Goal: Transaction & Acquisition: Purchase product/service

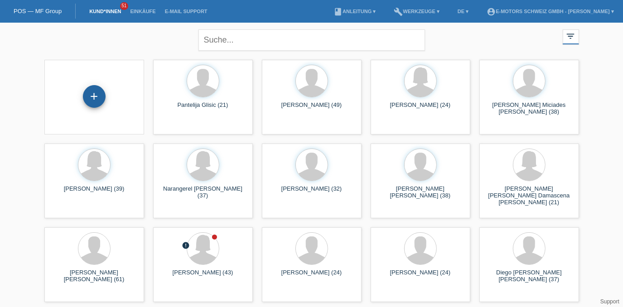
click at [97, 98] on div "+" at bounding box center [94, 96] width 23 height 23
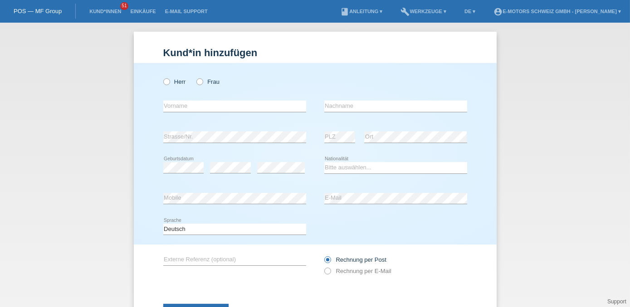
scroll to position [40, 0]
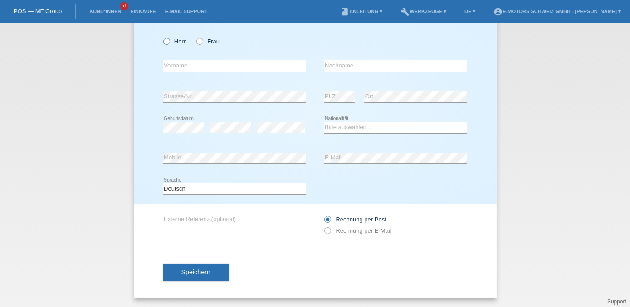
click at [170, 41] on label "Herr" at bounding box center [174, 41] width 23 height 7
click at [169, 41] on input "Herr" at bounding box center [166, 41] width 6 height 6
radio input "true"
click at [208, 41] on label "Frau" at bounding box center [207, 41] width 23 height 7
click at [202, 41] on input "Frau" at bounding box center [199, 41] width 6 height 6
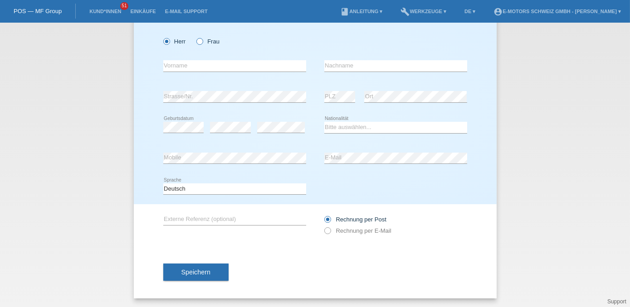
radio input "true"
click at [210, 62] on input "text" at bounding box center [234, 65] width 143 height 11
click at [186, 62] on input "text" at bounding box center [234, 65] width 143 height 11
type input "[PERSON_NAME]"
click at [374, 61] on input "text" at bounding box center [395, 65] width 143 height 11
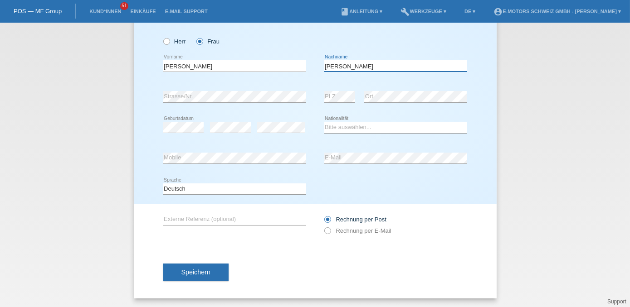
type input "Forman"
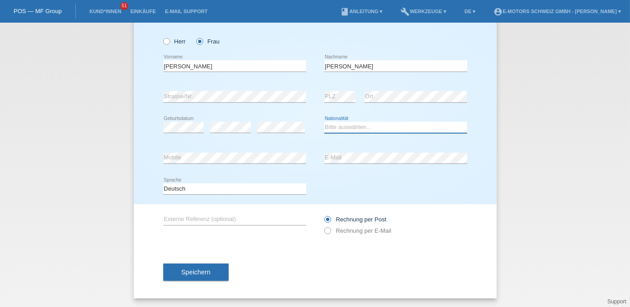
click at [327, 128] on select "Bitte auswählen... Schweiz Deutschland Liechtenstein Österreich ------------ Af…" at bounding box center [395, 127] width 143 height 11
select select "CH"
click at [324, 122] on select "Bitte auswählen... Schweiz Deutschland Liechtenstein Österreich ------------ Af…" at bounding box center [395, 127] width 143 height 11
click at [226, 29] on div "Herr Frau" at bounding box center [234, 37] width 143 height 28
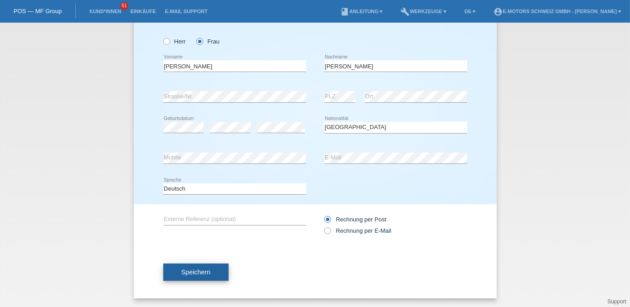
click at [192, 271] on span "Speichern" at bounding box center [195, 272] width 29 height 7
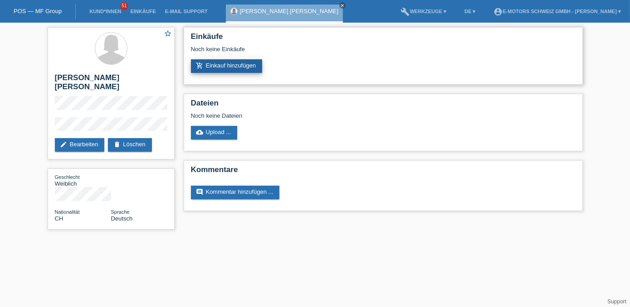
click at [248, 69] on link "add_shopping_cart Einkauf hinzufügen" at bounding box center [227, 66] width 72 height 14
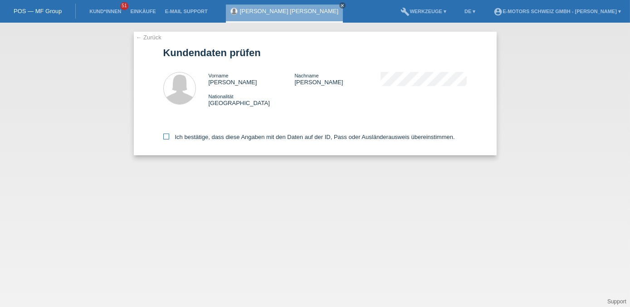
click at [187, 137] on label "Ich bestätige, dass diese Angaben mit den Daten auf der ID, Pass oder Ausländer…" at bounding box center [309, 137] width 292 height 7
click at [169, 137] on input "Ich bestätige, dass diese Angaben mit den Daten auf der ID, Pass oder Ausländer…" at bounding box center [166, 137] width 6 height 6
checkbox input "true"
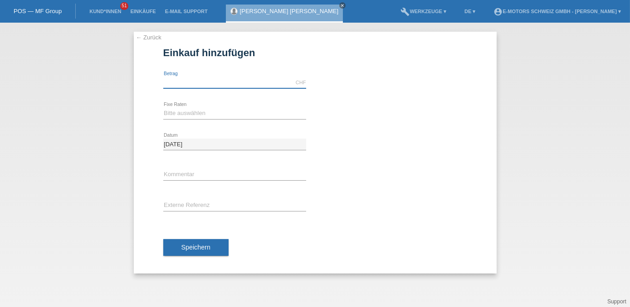
click at [215, 79] on input "text" at bounding box center [234, 82] width 143 height 11
type input "9900.00"
click at [184, 113] on select "Bitte auswählen 12 Raten 24 Raten 36 Raten 48 Raten" at bounding box center [234, 113] width 143 height 11
select select "213"
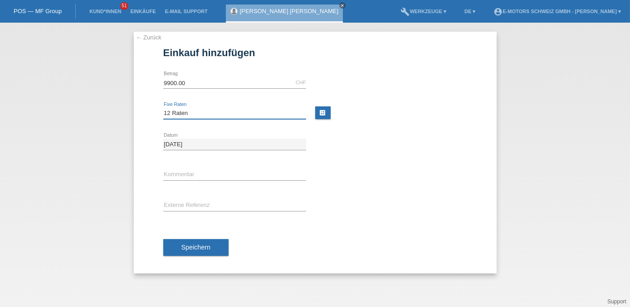
click at [163, 108] on select "Bitte auswählen 12 Raten 24 Raten 36 Raten 48 Raten" at bounding box center [234, 113] width 143 height 11
click at [193, 242] on button "Speichern" at bounding box center [195, 247] width 65 height 17
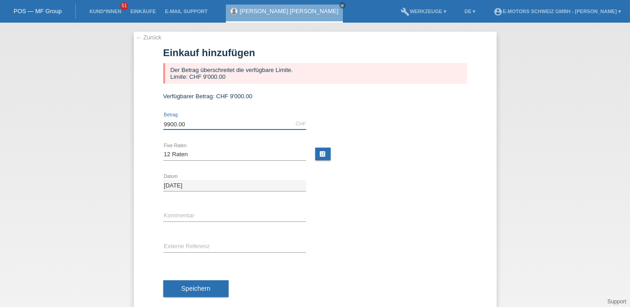
click at [209, 127] on input "9900.00" at bounding box center [234, 123] width 143 height 11
type input "9"
type input "9000.00"
type input "Andi"
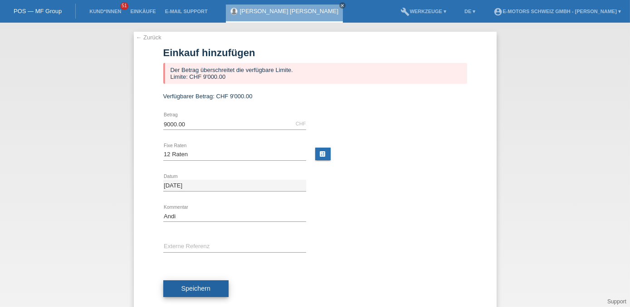
click at [190, 285] on span "Speichern" at bounding box center [195, 288] width 29 height 7
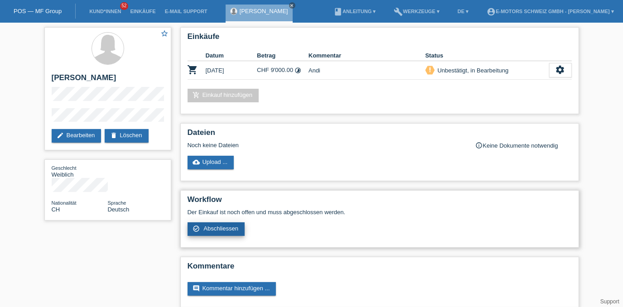
click at [225, 227] on span "Abschliessen" at bounding box center [221, 228] width 35 height 7
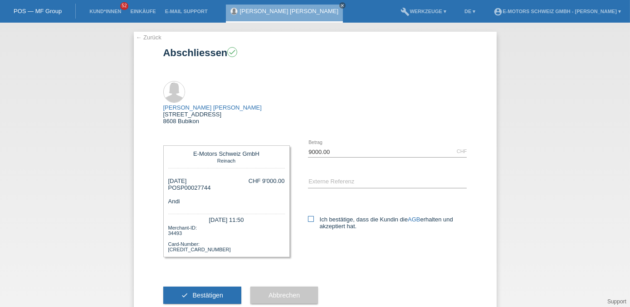
click at [308, 216] on icon at bounding box center [311, 219] width 6 height 6
click at [308, 216] on input "Ich bestätige, dass die Kundin die AGB erhalten und akzeptiert hat." at bounding box center [311, 219] width 6 height 6
checkbox input "true"
click at [211, 292] on span "Bestätigen" at bounding box center [207, 295] width 31 height 7
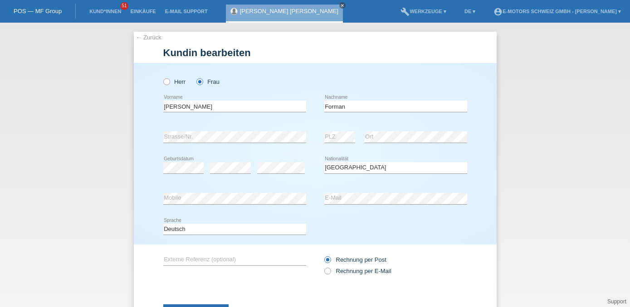
select select "CH"
click at [322, 267] on icon at bounding box center [322, 267] width 0 height 0
click at [324, 271] on input "Rechnung per E-Mail" at bounding box center [327, 273] width 6 height 11
radio input "true"
click at [220, 296] on div "Speichern" at bounding box center [315, 313] width 304 height 53
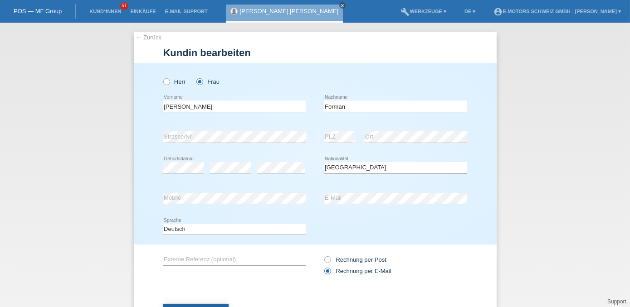
click at [216, 305] on button "Speichern" at bounding box center [195, 312] width 65 height 17
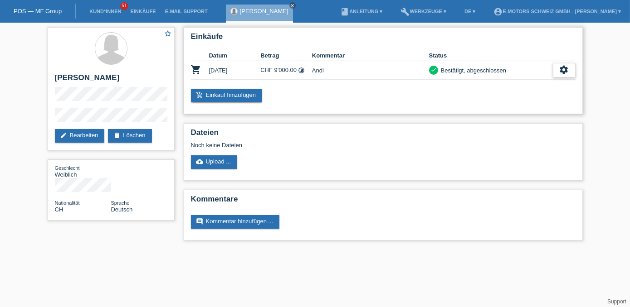
click at [566, 71] on icon "settings" at bounding box center [564, 70] width 10 height 10
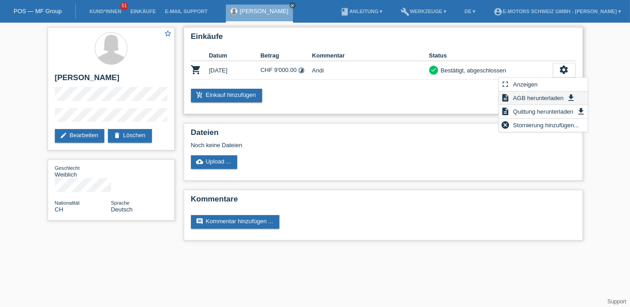
click at [533, 96] on span "AGB herunterladen" at bounding box center [537, 98] width 53 height 11
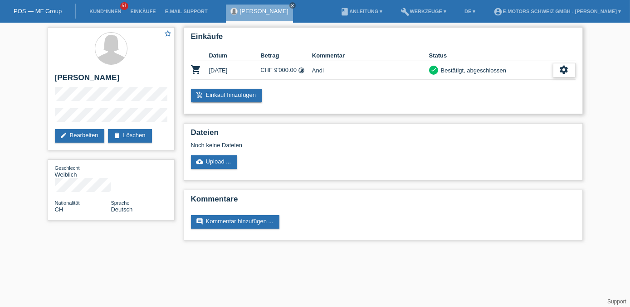
click at [564, 72] on icon "settings" at bounding box center [564, 70] width 10 height 10
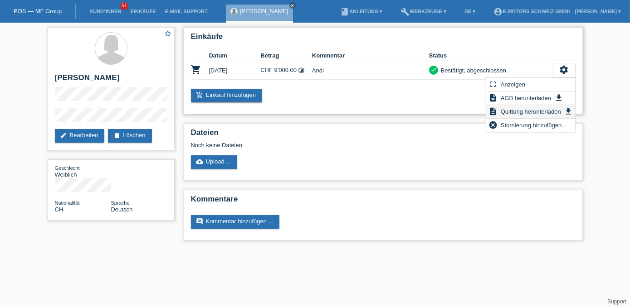
click at [511, 116] on span "Quittung herunterladen" at bounding box center [530, 111] width 63 height 11
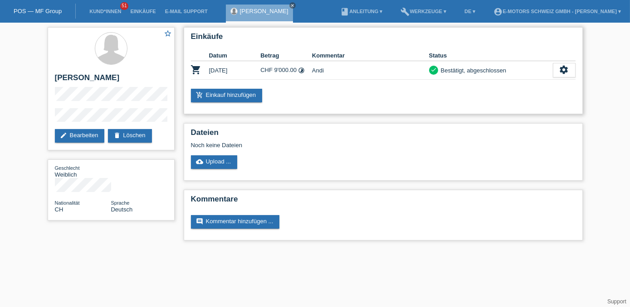
click at [330, 91] on div "add_shopping_cart Einkauf hinzufügen" at bounding box center [383, 96] width 385 height 14
drag, startPoint x: 54, startPoint y: 75, endPoint x: 143, endPoint y: 80, distance: 89.0
click at [143, 80] on div "star_border [PERSON_NAME] edit Bearbeiten delete Löschen" at bounding box center [111, 88] width 127 height 123
copy h2 "[PERSON_NAME]"
click at [145, 14] on link "Einkäufe" at bounding box center [143, 11] width 34 height 5
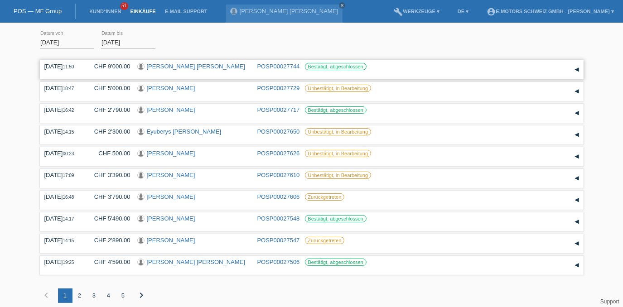
click at [276, 65] on link "POSP00027744" at bounding box center [279, 66] width 43 height 7
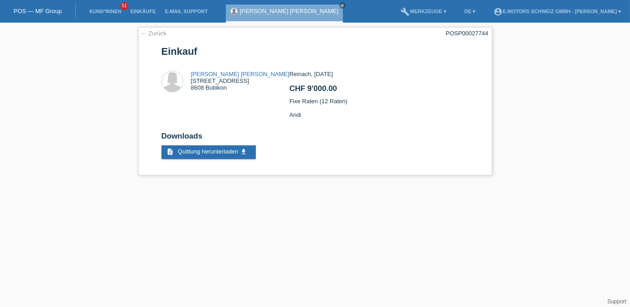
click at [265, 12] on link "[PERSON_NAME] [PERSON_NAME]" at bounding box center [289, 11] width 98 height 7
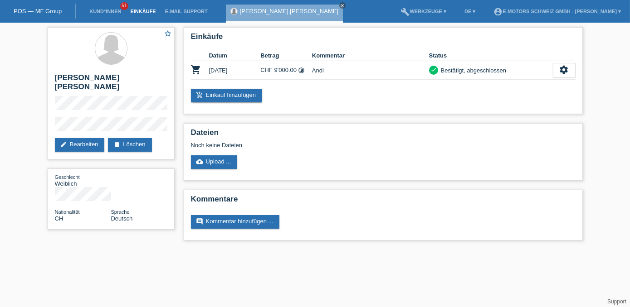
click at [144, 12] on link "Einkäufe" at bounding box center [143, 11] width 34 height 5
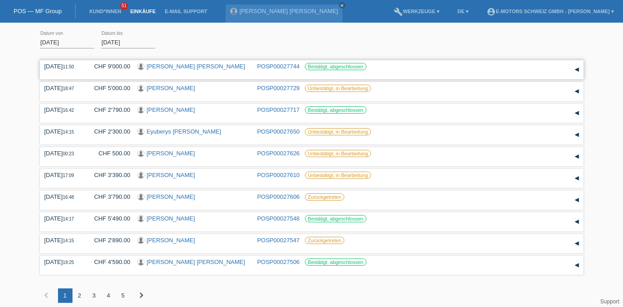
click at [175, 64] on link "[PERSON_NAME] [PERSON_NAME]" at bounding box center [196, 66] width 98 height 7
click at [286, 63] on link "POSP00027744" at bounding box center [279, 66] width 43 height 7
